Goal: Ask a question

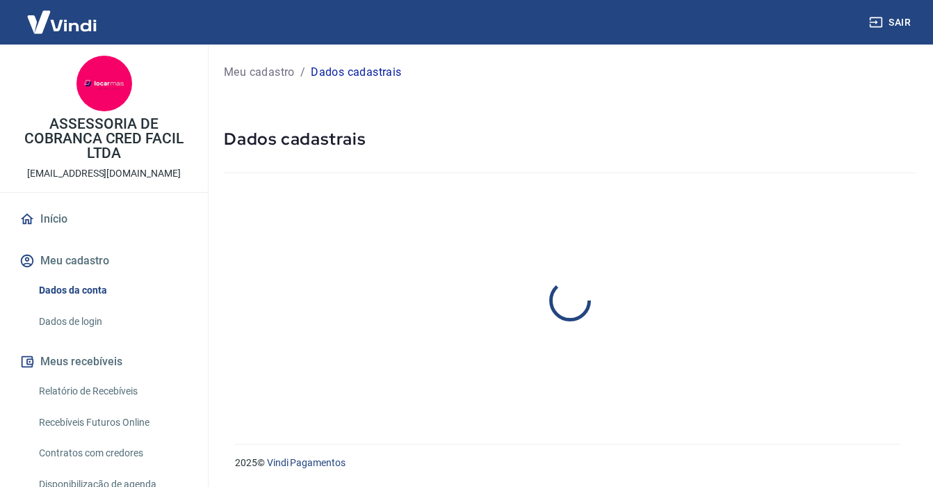
select select "PR"
select select "business"
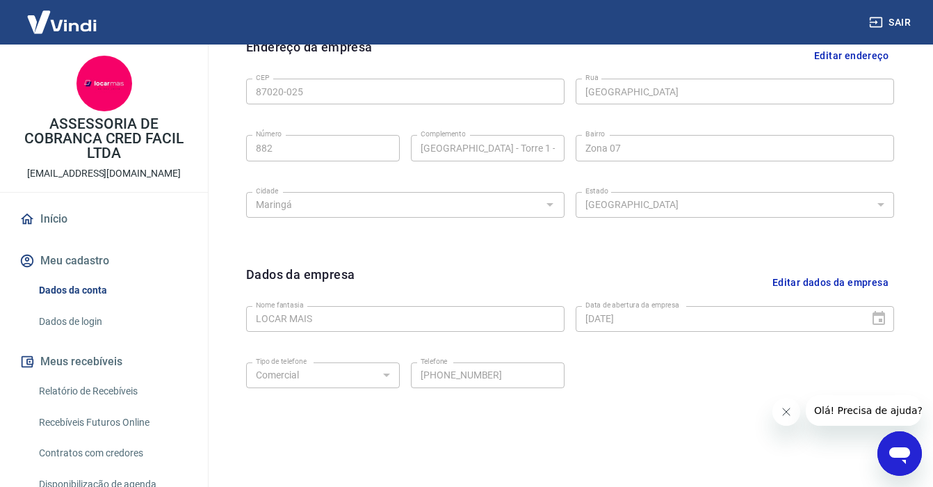
scroll to position [516, 0]
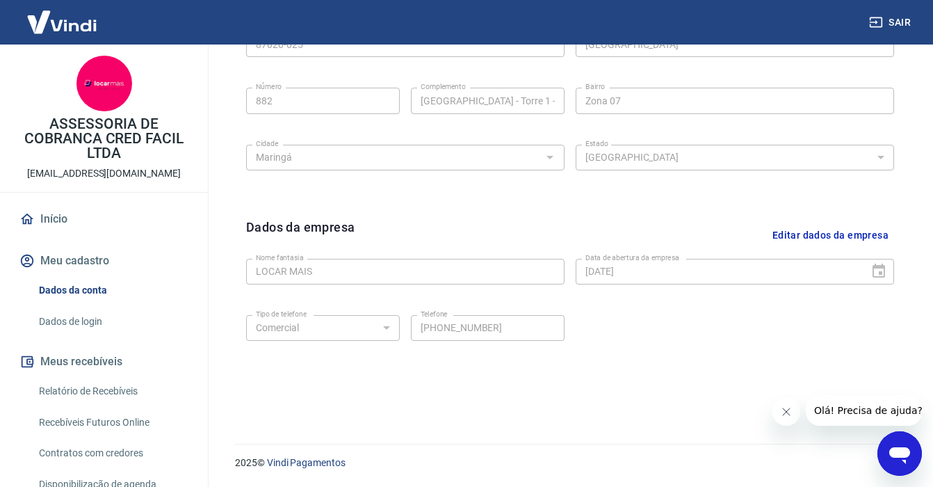
click at [94, 117] on p "ASSESSORIA DE COBRANCA CRED FACIL LTDA" at bounding box center [104, 139] width 186 height 44
click at [93, 122] on p "ASSESSORIA DE COBRANCA CRED FACIL LTDA" at bounding box center [104, 139] width 186 height 44
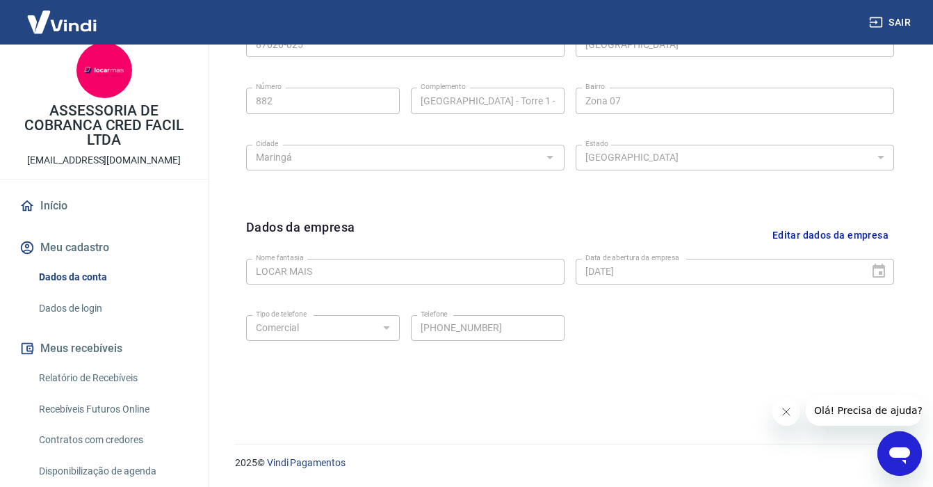
scroll to position [0, 0]
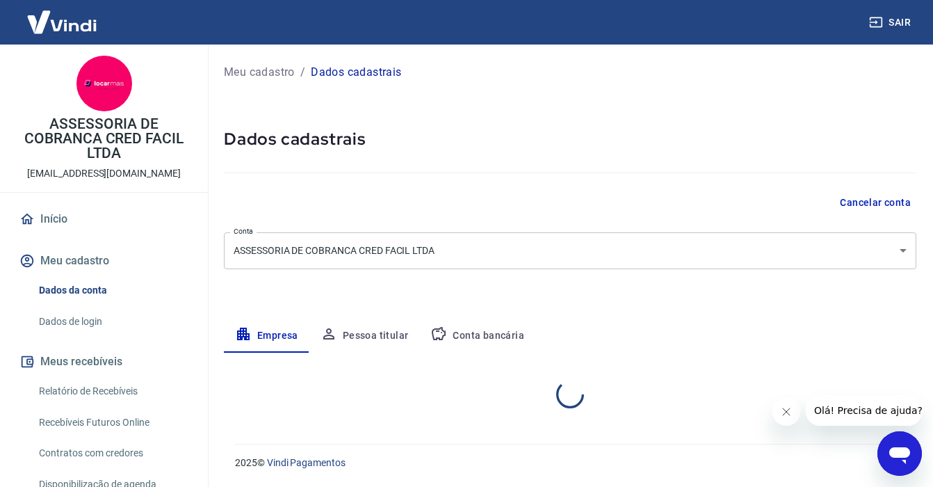
select select "PR"
select select "business"
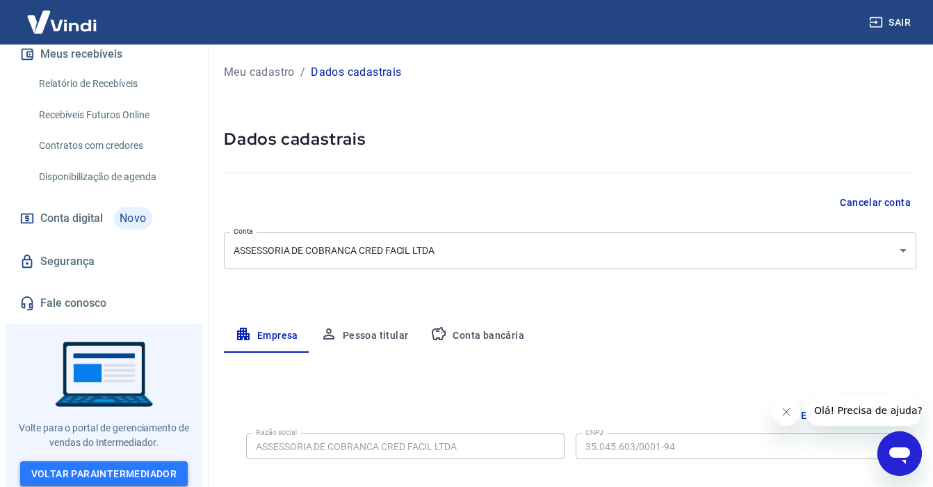
click at [93, 466] on link "Voltar para Intermediador" at bounding box center [104, 474] width 168 height 26
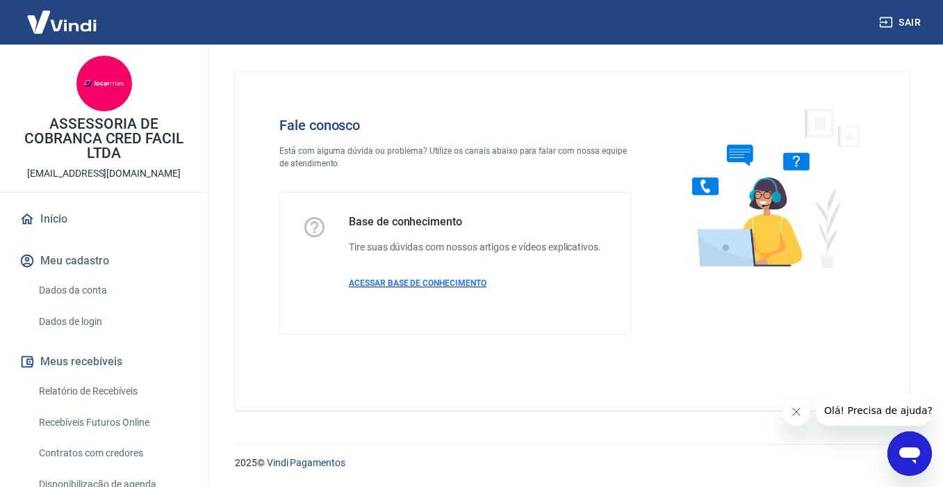
click at [448, 284] on span "ACESSAR BASE DE CONHECIMENTO" at bounding box center [418, 283] width 138 height 10
click at [870, 411] on span "Olá! Precisa de ajuda?" at bounding box center [879, 410] width 108 height 11
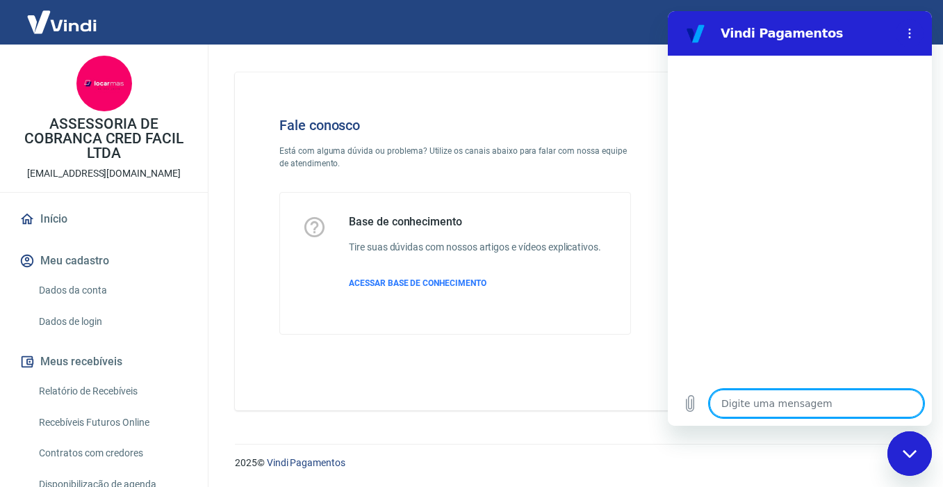
type textarea "o"
type textarea "x"
type textarea "ol"
type textarea "x"
type textarea "ol'"
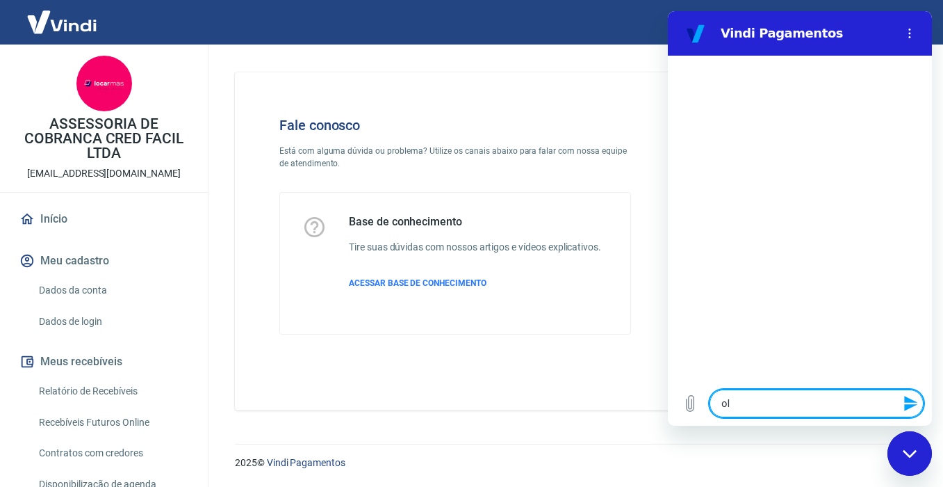
type textarea "x"
type textarea "olá"
type textarea "x"
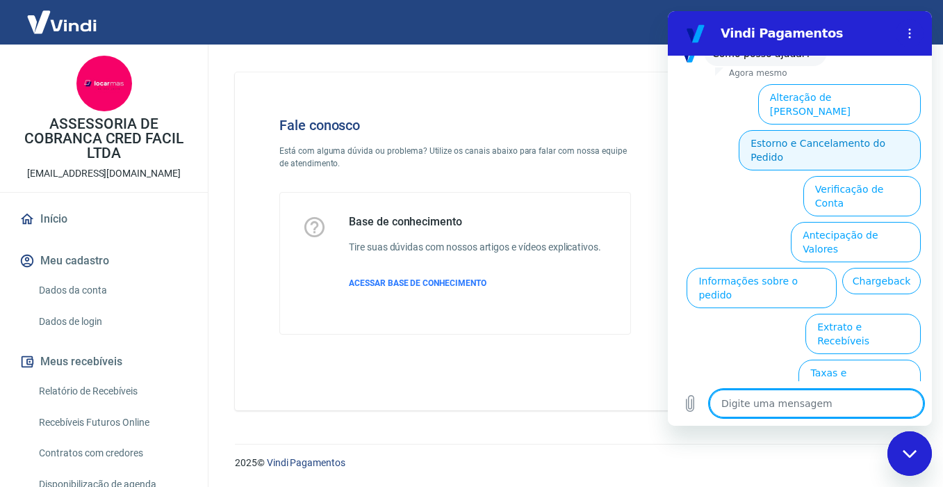
scroll to position [119, 0]
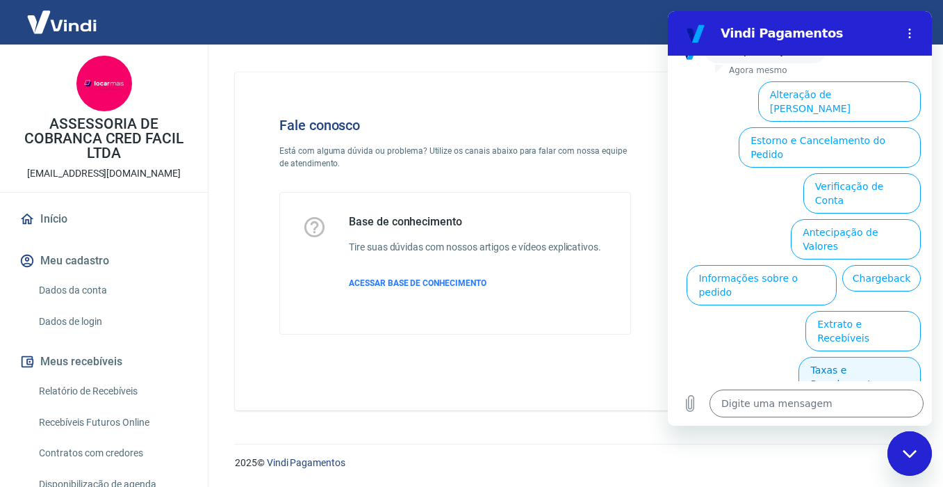
click at [836, 357] on button "Taxas e Parcelamento" at bounding box center [860, 377] width 122 height 40
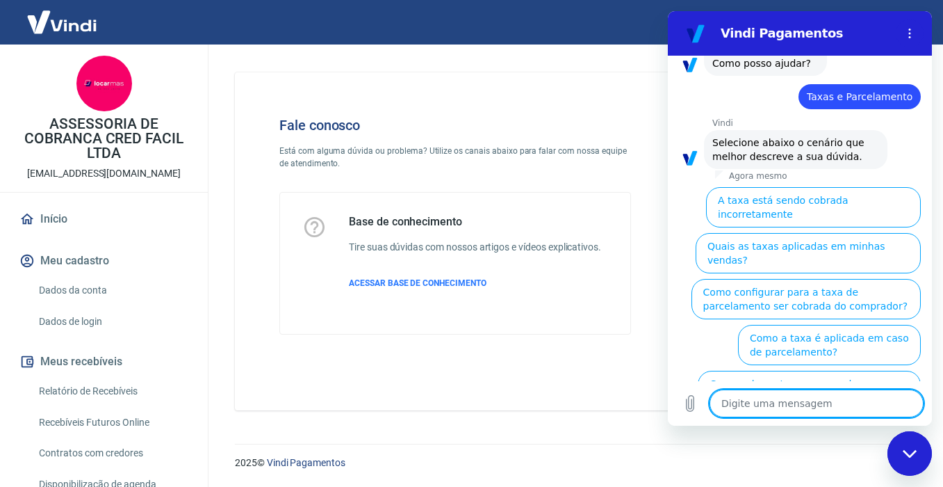
scroll to position [112, 0]
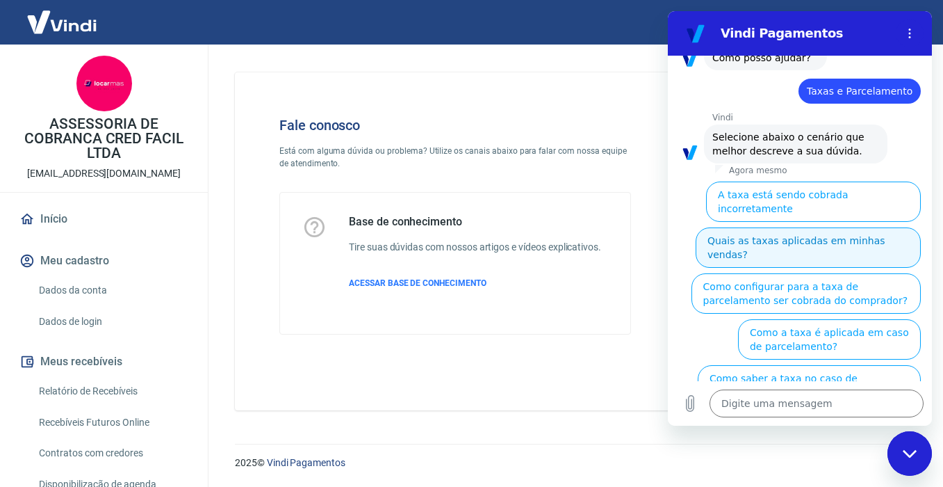
click at [778, 243] on button "Quais as taxas aplicadas em minhas vendas?" at bounding box center [808, 247] width 225 height 40
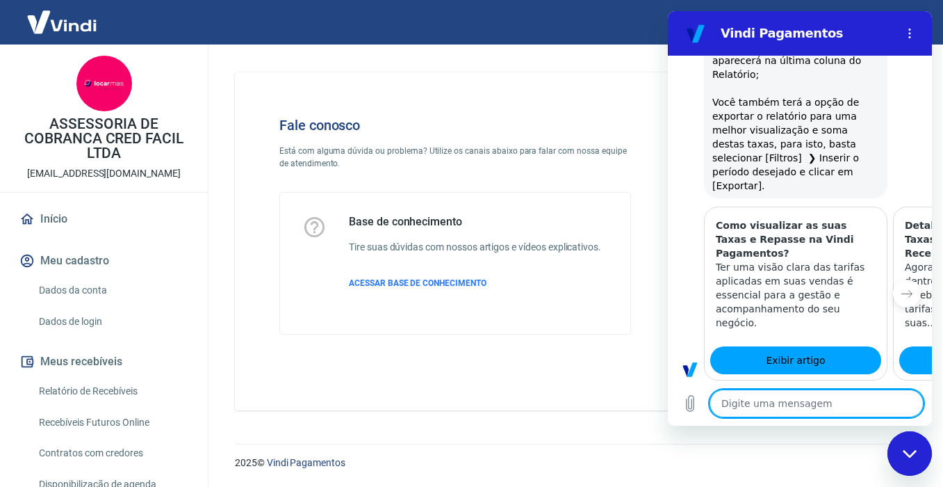
type textarea "x"
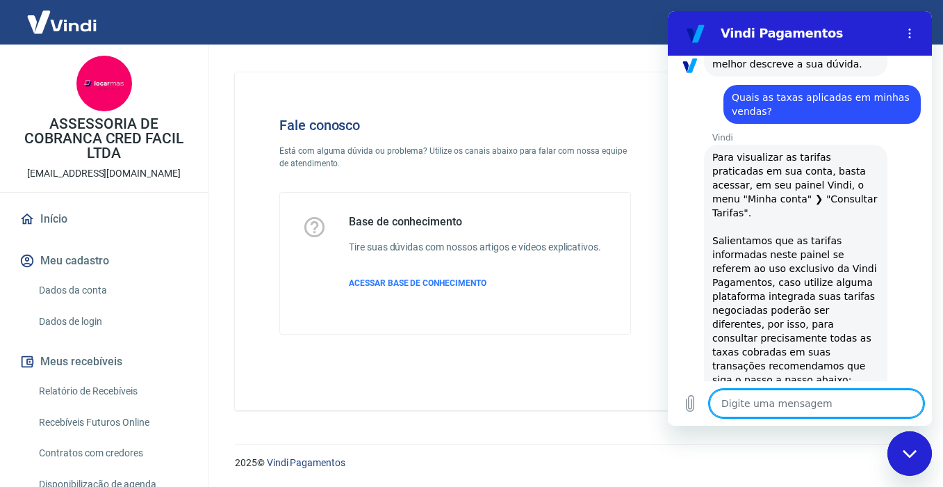
scroll to position [198, 0]
